Goal: Information Seeking & Learning: Learn about a topic

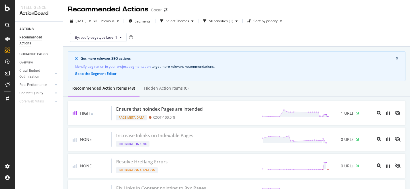
type input "158918"
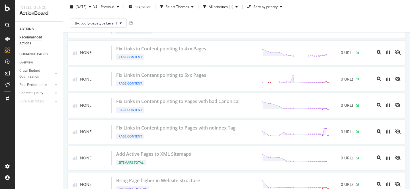
scroll to position [193, 0]
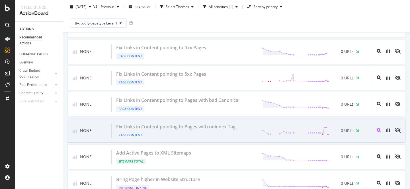
click at [205, 135] on div "Page Content" at bounding box center [177, 134] width 122 height 8
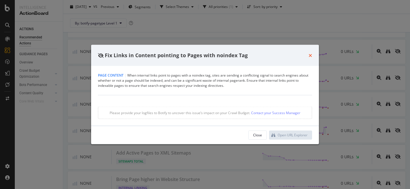
click at [309, 55] on icon "times" at bounding box center [310, 55] width 3 height 5
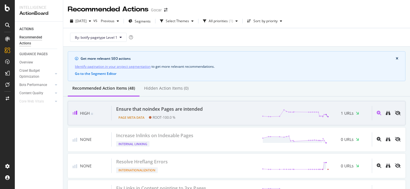
click at [201, 116] on div "Page Meta Data ROOT - 100.0 %" at bounding box center [160, 116] width 89 height 8
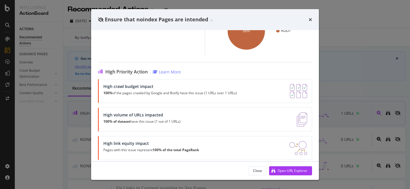
scroll to position [88, 0]
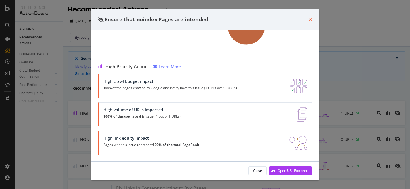
click at [311, 19] on icon "times" at bounding box center [310, 19] width 3 height 5
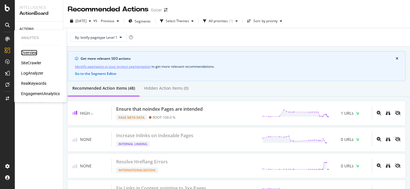
click at [33, 54] on div "Overview" at bounding box center [29, 53] width 16 height 6
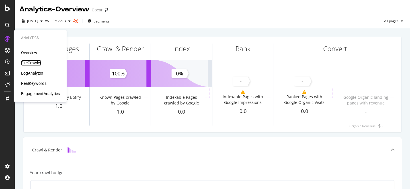
click at [38, 64] on div "SiteCrawler" at bounding box center [31, 63] width 20 height 6
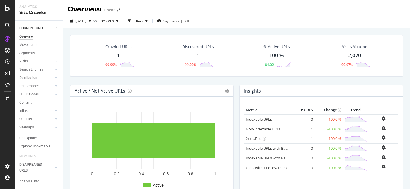
click at [112, 47] on div "Crawled URLs" at bounding box center [118, 47] width 26 height 6
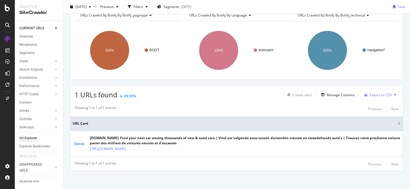
scroll to position [32, 0]
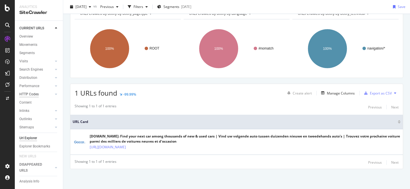
click at [34, 93] on div "HTTP Codes" at bounding box center [28, 94] width 19 height 6
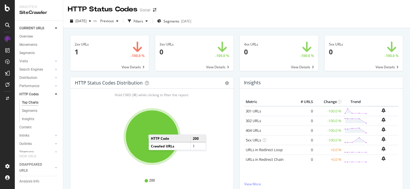
click at [154, 129] on ellipse "A chart." at bounding box center [152, 136] width 53 height 53
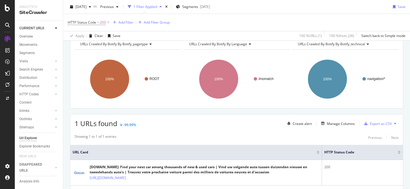
scroll to position [59, 0]
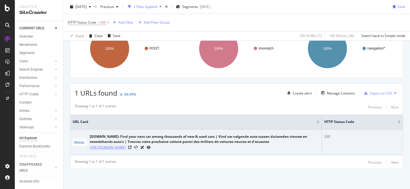
click at [106, 148] on link "[URL][DOMAIN_NAME]" at bounding box center [108, 148] width 36 height 6
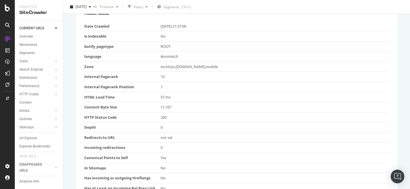
scroll to position [58, 0]
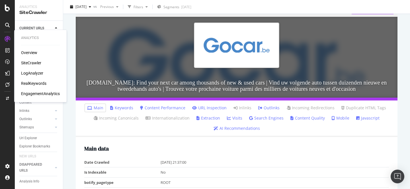
click at [31, 74] on div "LogAnalyzer" at bounding box center [32, 73] width 22 height 6
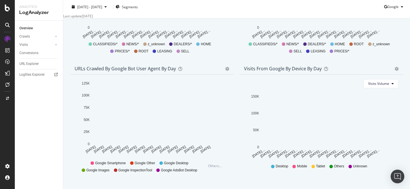
scroll to position [286, 0]
